Goal: Task Accomplishment & Management: Manage account settings

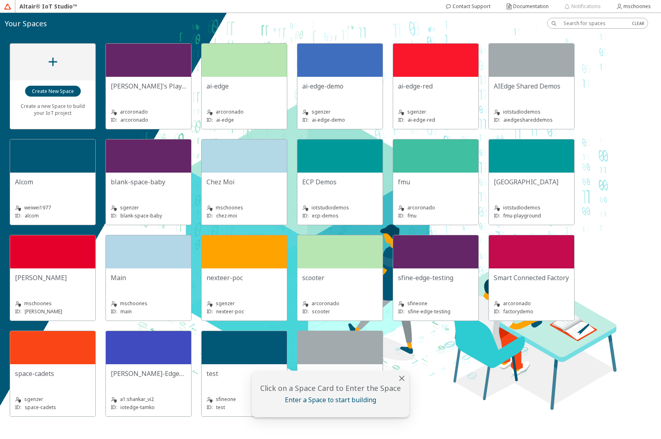
click at [237, 180] on div "Chez Moi" at bounding box center [244, 181] width 76 height 9
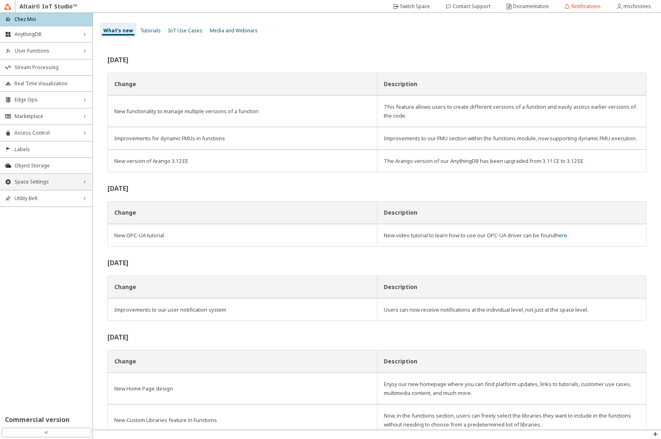
click at [55, 184] on span "Space Settings" at bounding box center [46, 182] width 63 height 6
click at [38, 235] on span "AU Management" at bounding box center [51, 236] width 73 height 6
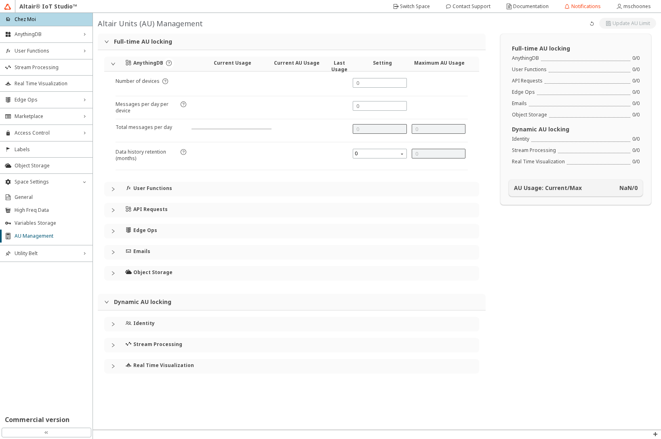
type input "24000"
type input "5"
type input "0"
click at [111, 324] on icon "collapsed" at bounding box center [113, 324] width 5 height 5
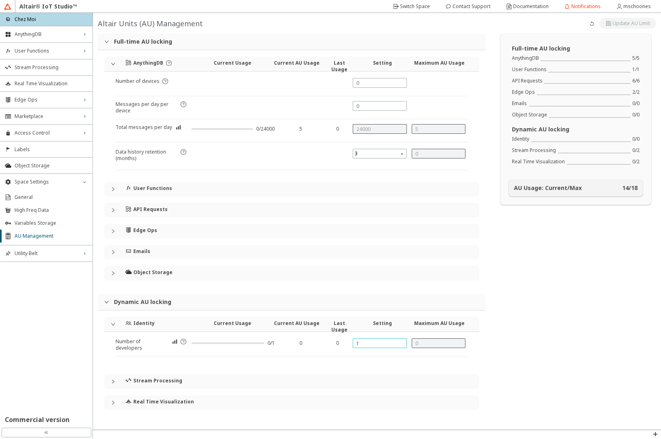
click at [369, 330] on input "1" at bounding box center [379, 343] width 46 height 7
drag, startPoint x: 369, startPoint y: 342, endPoint x: 353, endPoint y: 343, distance: 15.8
click at [353, 330] on div "1" at bounding box center [380, 343] width 54 height 10
type input "2"
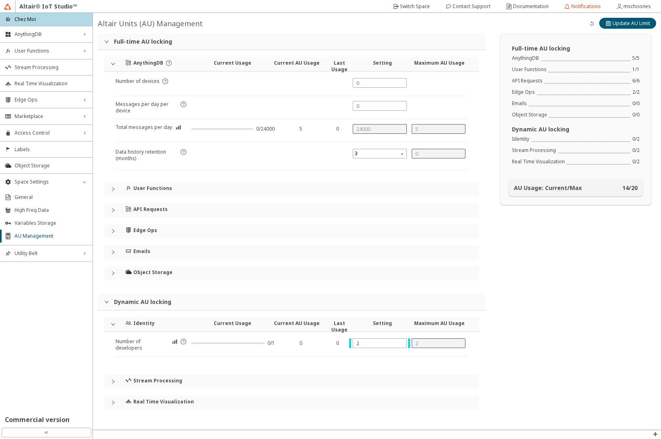
click at [545, 283] on div "Full-time AU locking AnythingDB 5 / 5 User Functions 1 / 1 API Requests 6 / 6 E…" at bounding box center [575, 232] width 170 height 396
click at [0, 0] on slot "Update AU Limit" at bounding box center [0, 0] width 0 height 0
type input "1"
type input "0"
type input "2"
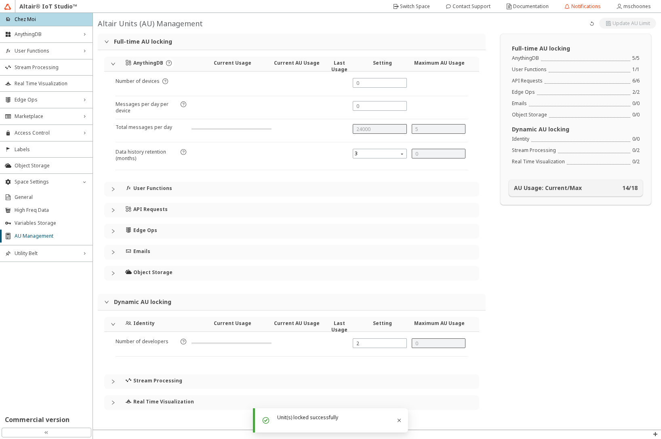
type input "2"
click at [0, 0] on slot "Switch Space" at bounding box center [0, 0] width 0 height 0
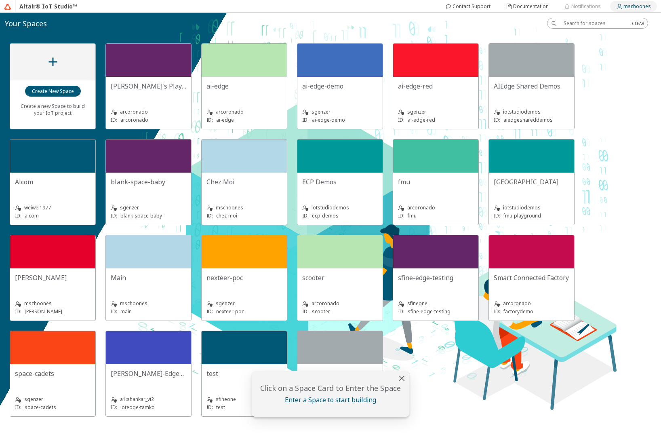
click at [0, 0] on slot "mschoones" at bounding box center [0, 0] width 0 height 0
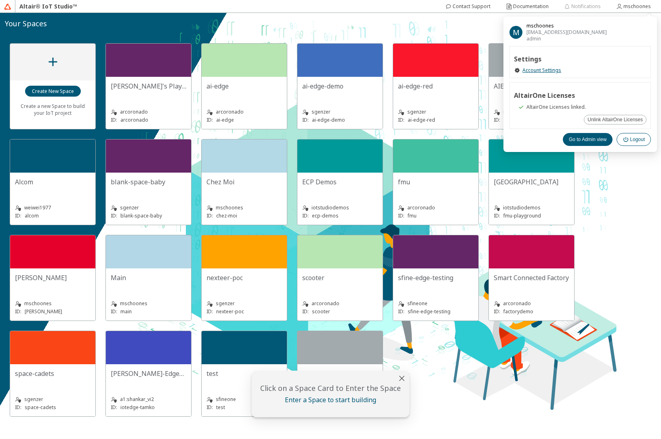
click at [633, 143] on paper-button "Logout" at bounding box center [633, 139] width 34 height 13
